Goal: Information Seeking & Learning: Learn about a topic

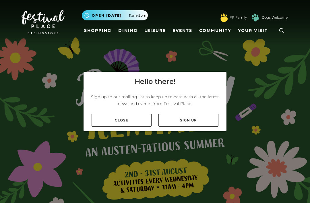
click at [132, 127] on link "Close" at bounding box center [122, 120] width 60 height 13
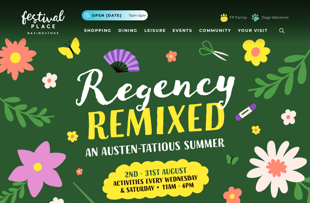
click at [284, 30] on icon at bounding box center [281, 30] width 9 height 9
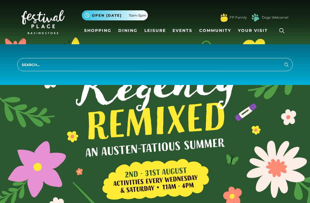
click at [51, 69] on input "search" at bounding box center [154, 64] width 275 height 13
type input "Jobs"
click at [286, 64] on button "Search" at bounding box center [286, 64] width 7 height 7
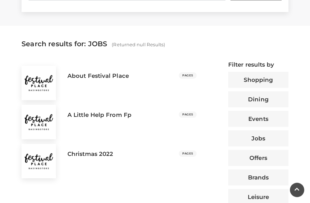
scroll to position [188, 0]
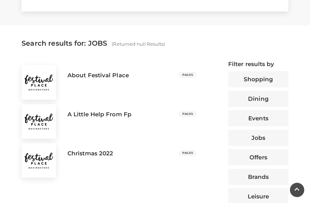
click at [253, 138] on button "Jobs" at bounding box center [258, 138] width 60 height 16
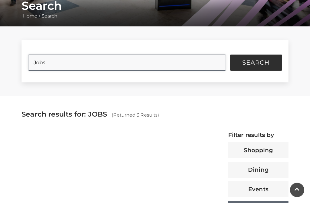
click at [218, 63] on input "Jobs" at bounding box center [126, 63] width 197 height 16
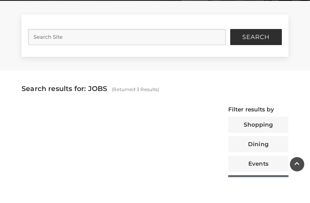
click at [244, 60] on span "Search" at bounding box center [255, 63] width 27 height 6
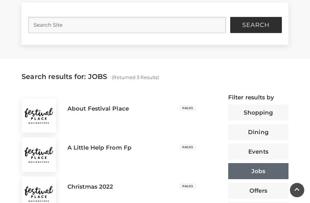
scroll to position [178, 0]
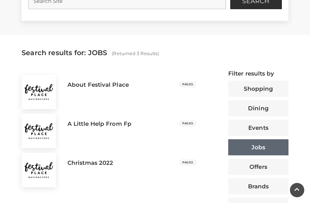
click at [67, 96] on div at bounding box center [120, 94] width 115 height 9
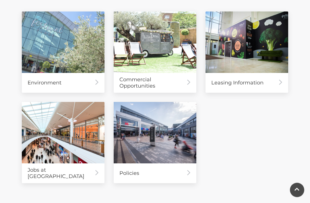
scroll to position [267, 0]
click at [45, 175] on div "Jobs at Festival Place" at bounding box center [63, 173] width 83 height 20
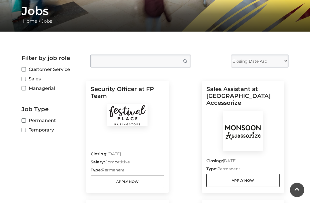
scroll to position [112, 0]
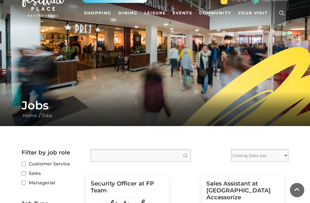
scroll to position [18, 0]
